Goal: Information Seeking & Learning: Find specific fact

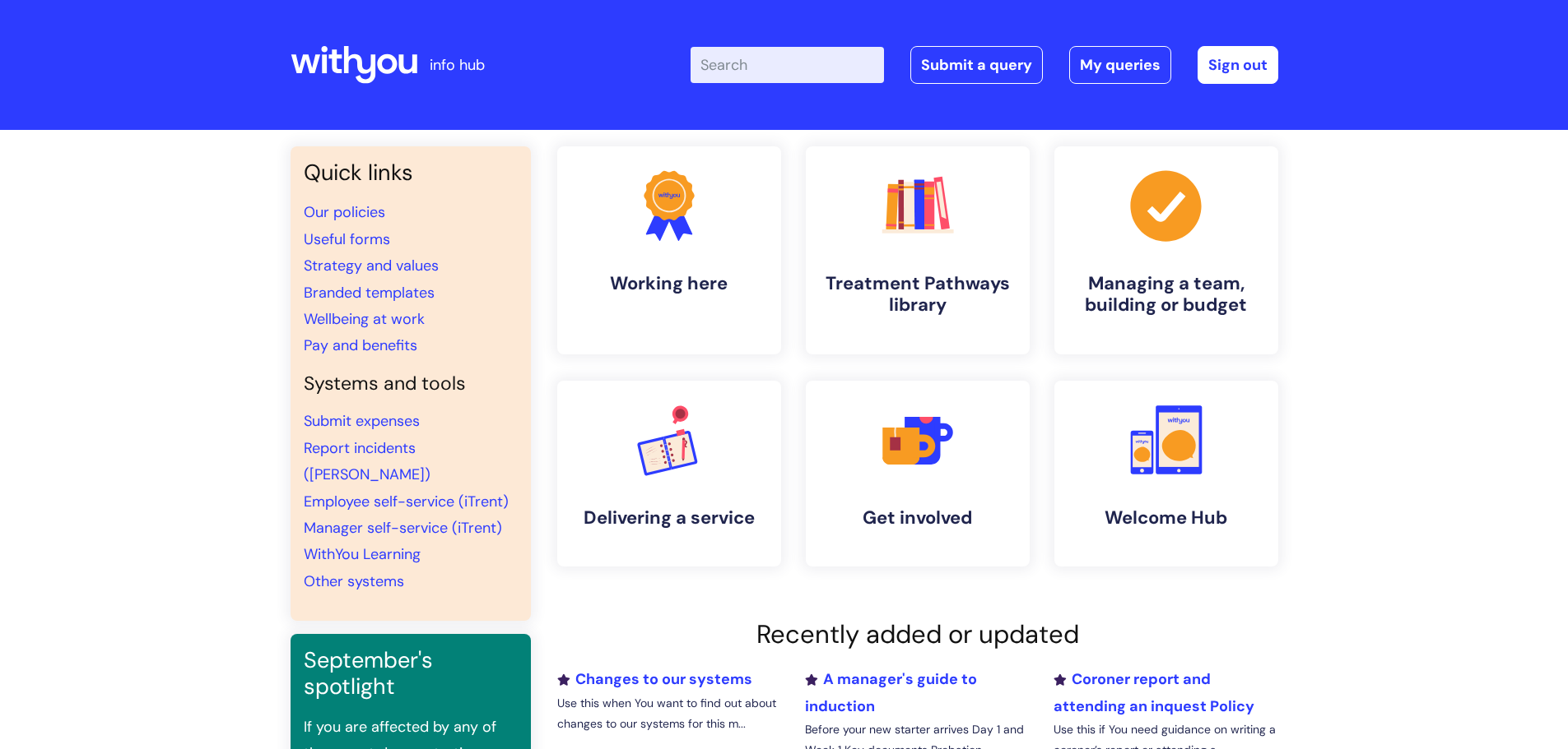
click at [757, 65] on input "Enter your search term here..." at bounding box center [787, 65] width 194 height 37
type input "induction paper work"
click button "Search" at bounding box center [0, 0] width 0 height 0
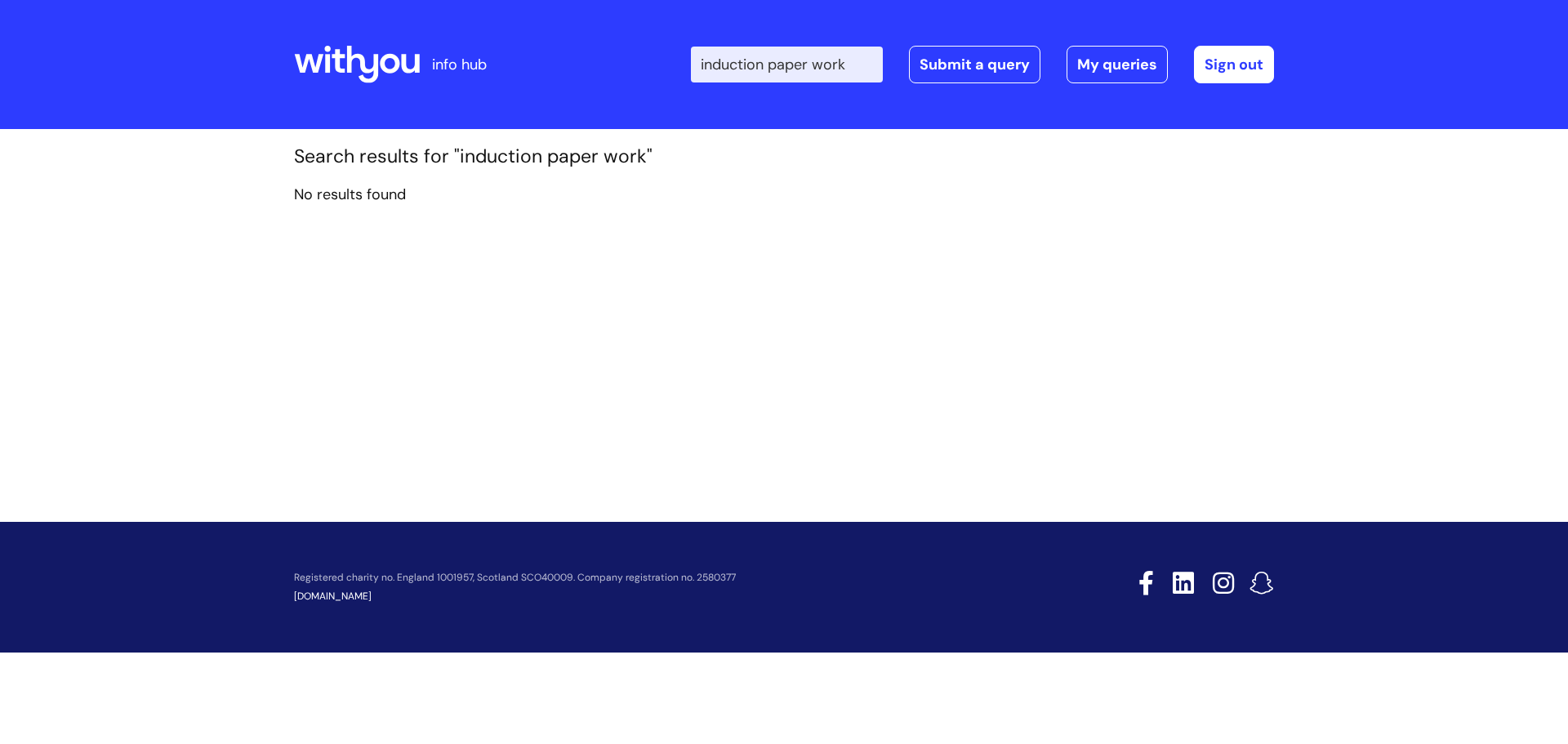
click at [874, 63] on input "induction paper work" at bounding box center [787, 65] width 192 height 36
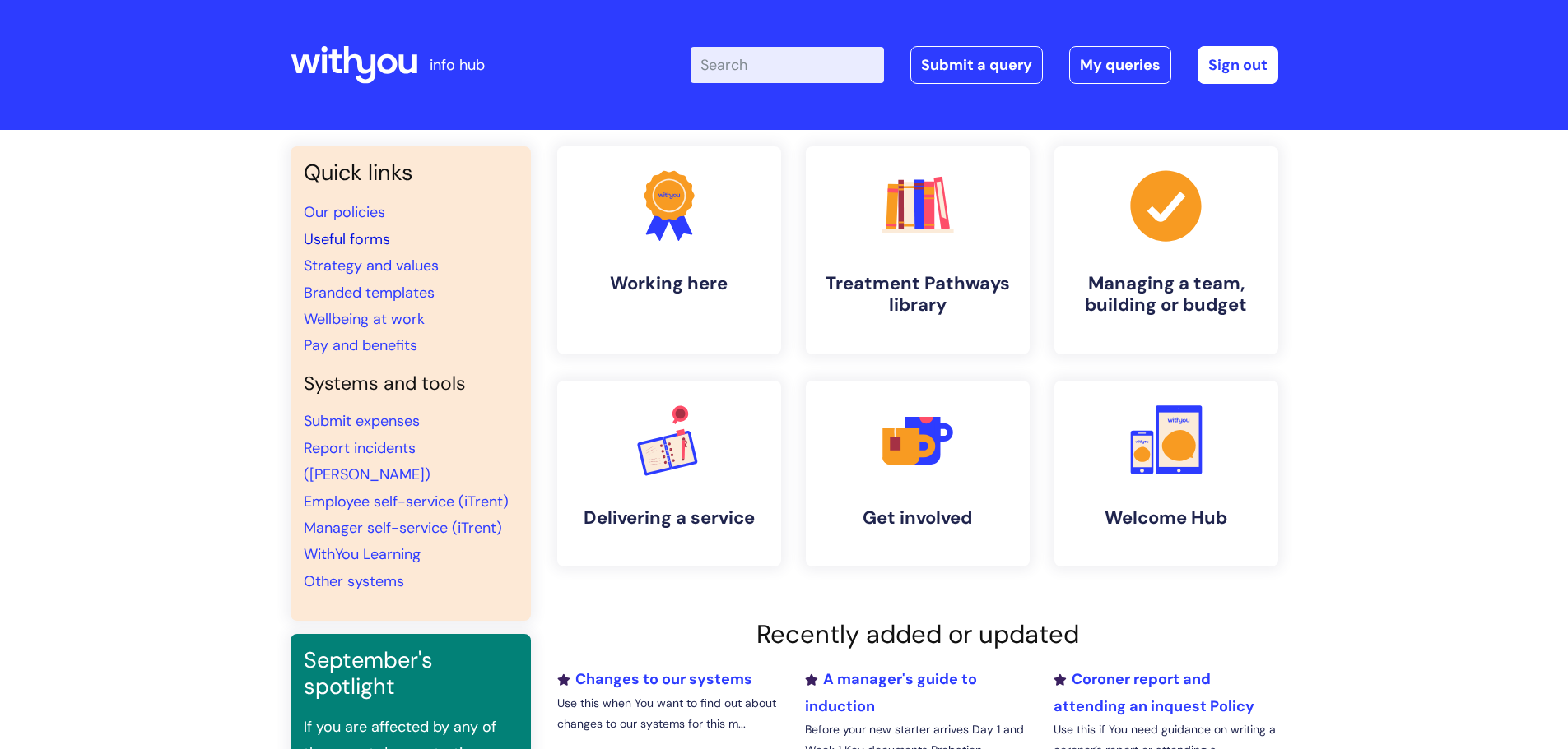
click at [371, 239] on link "Useful forms" at bounding box center [347, 239] width 87 height 20
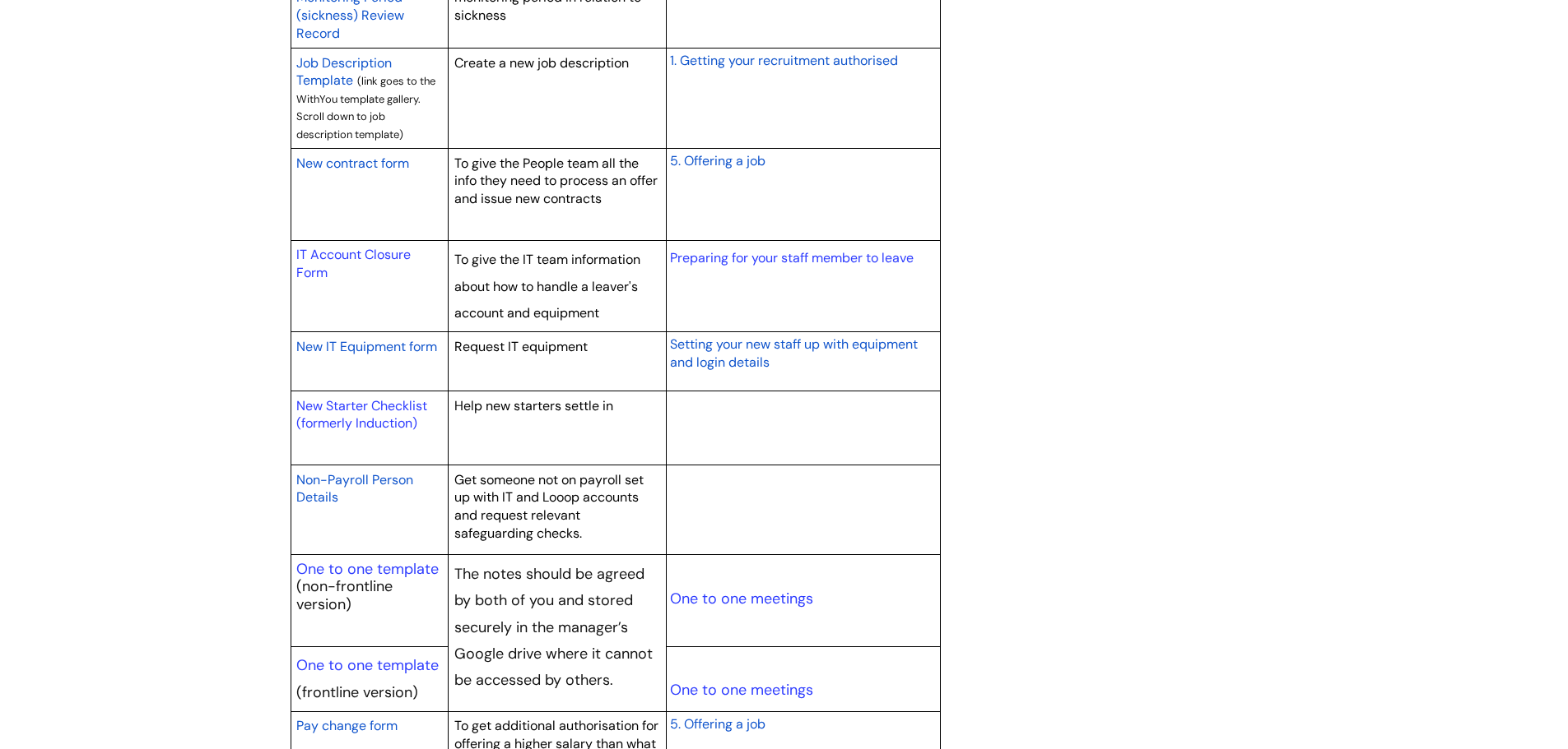
scroll to position [1563, 0]
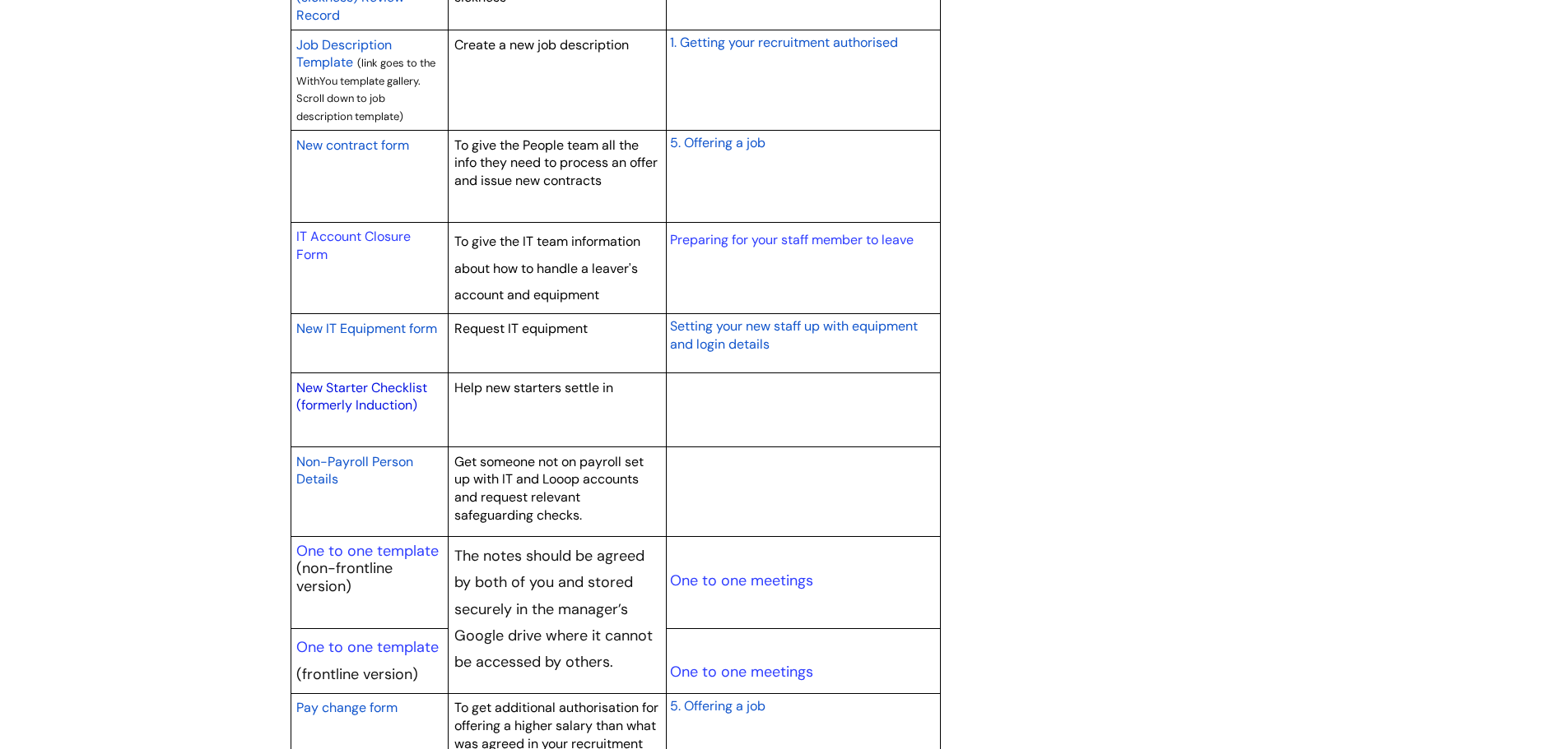
click at [359, 386] on link "New Starter Checklist (formerly Induction)" at bounding box center [362, 397] width 131 height 36
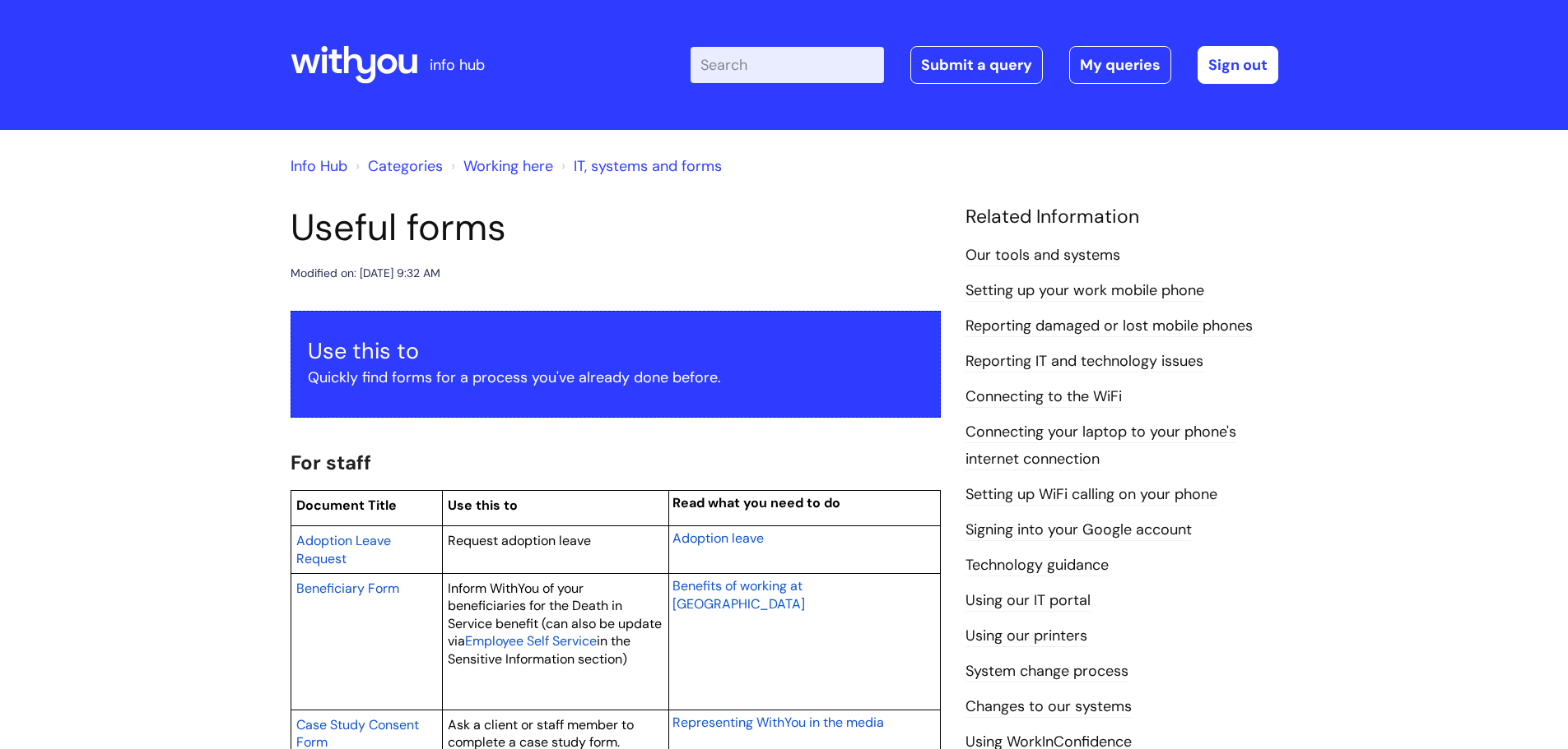
scroll to position [1563, 0]
